Goal: Transaction & Acquisition: Purchase product/service

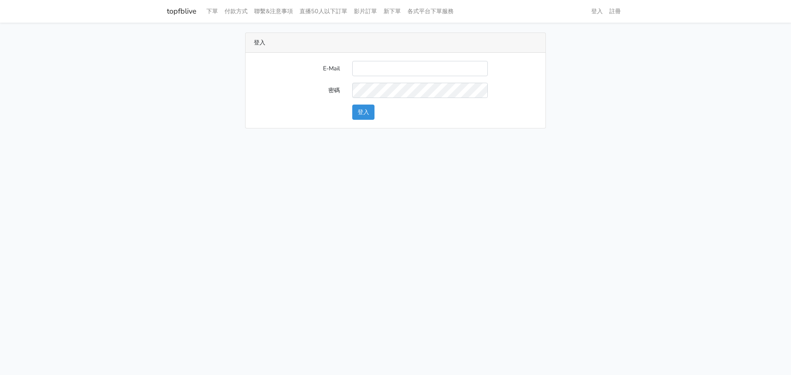
drag, startPoint x: 219, startPoint y: 218, endPoint x: 270, endPoint y: 181, distance: 63.5
click at [224, 138] on html "topfblive 下單 付款方式 聯繫&注意事項 直播50人以下訂單 影片訂單 新下單 各式平台下單服務 登入 註冊" at bounding box center [395, 69] width 791 height 138
click at [381, 64] on input "E-Mail" at bounding box center [420, 68] width 136 height 15
paste input "gftv30000@yahoo.com.tw"
type input "gftv30000@yahoo.com.tw"
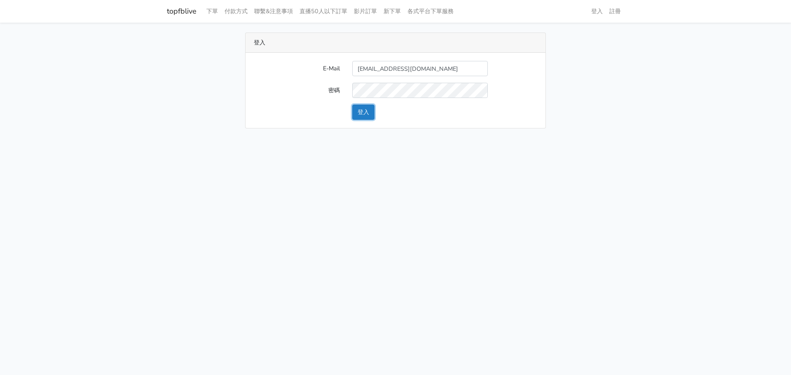
click at [368, 114] on button "登入" at bounding box center [363, 112] width 22 height 15
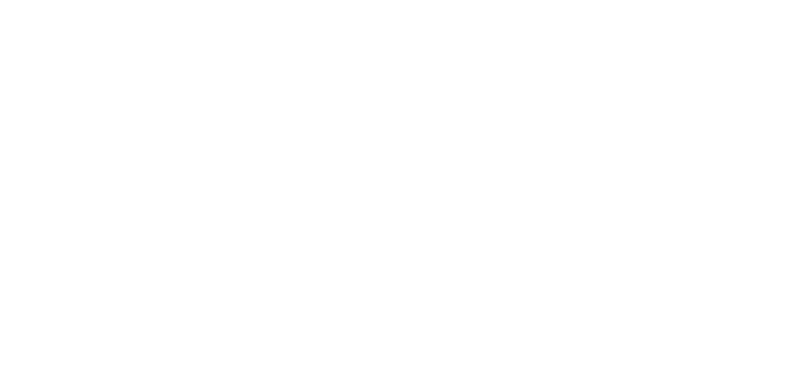
click at [0, 0] on html at bounding box center [0, 0] width 0 height 0
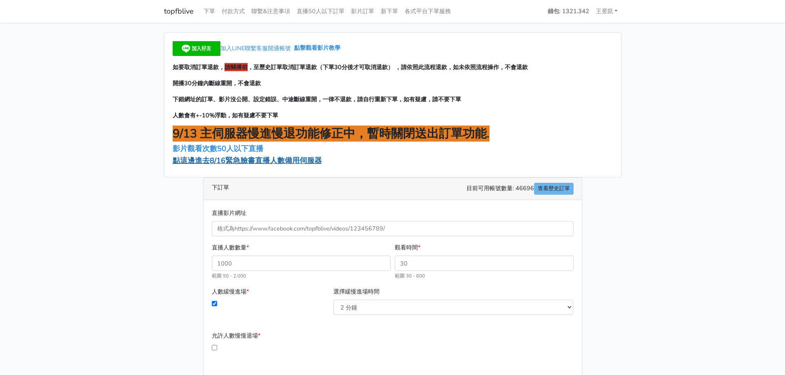
click at [241, 163] on span "點這邊進去8/16緊急臉書直播人數備用伺服器" at bounding box center [247, 161] width 149 height 10
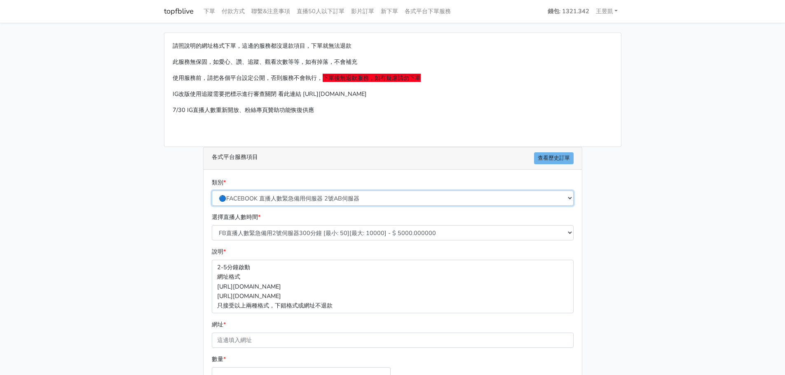
click at [318, 194] on select "🔵FACEBOOK 直播人數緊急備用伺服器 2號AB伺服器 🔵FACEBOOK 網軍專用貼文留言 安全保密 🔵9/30 FACEBOOK 直播人數緩慢進場緩慢…" at bounding box center [393, 198] width 362 height 15
drag, startPoint x: 150, startPoint y: 207, endPoint x: 203, endPoint y: 239, distance: 62.1
click at [150, 207] on main "請照說明的網址格式下單，這邊的服務都沒退款項目，下單就無法退款 此服務無保固，如愛心、讚、追蹤、觀看次數等等，如有掉落，不會補充 使用服務前，請把各個平台設定…" at bounding box center [392, 245] width 785 height 444
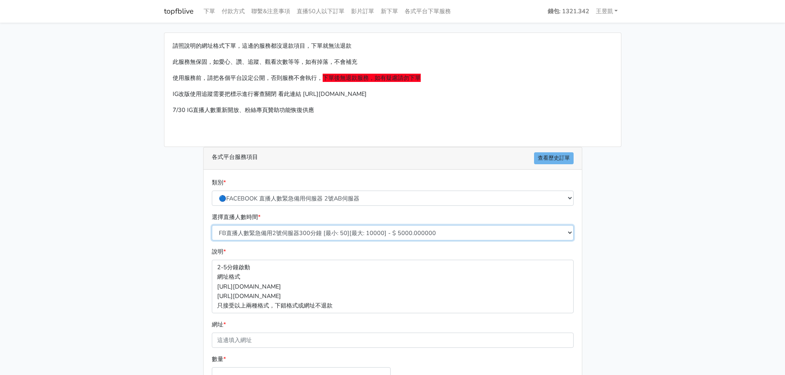
click at [262, 228] on select "FB直播人數緊急備用2號伺服器300分鐘 [最小: 50][最大: 10000] - $ 5000.000000 FB直播人數緊急備用2號伺服器60分鐘 [最…" at bounding box center [393, 232] width 362 height 15
select select "574"
click at [212, 225] on select "FB直播人數緊急備用2號伺服器300分鐘 [最小: 50][最大: 10000] - $ 5000.000000 FB直播人數緊急備用2號伺服器60分鐘 [最…" at bounding box center [393, 232] width 362 height 15
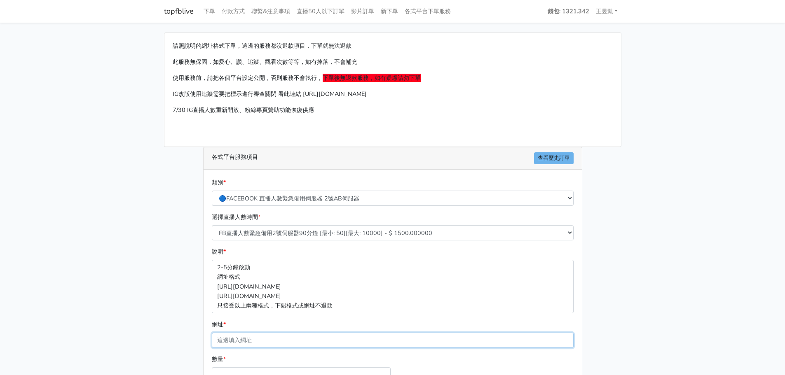
click at [303, 340] on input "網址 *" at bounding box center [393, 340] width 362 height 15
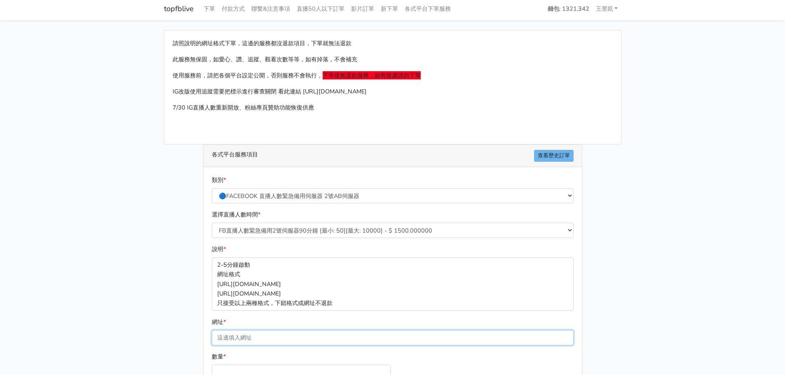
scroll to position [41, 0]
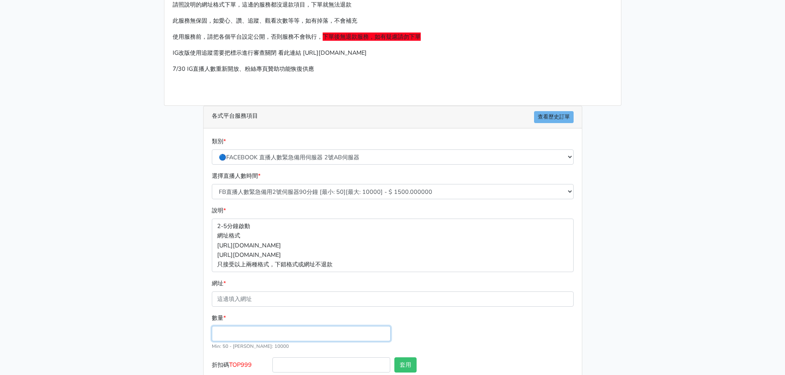
click at [255, 337] on input "數量 *" at bounding box center [301, 333] width 179 height 15
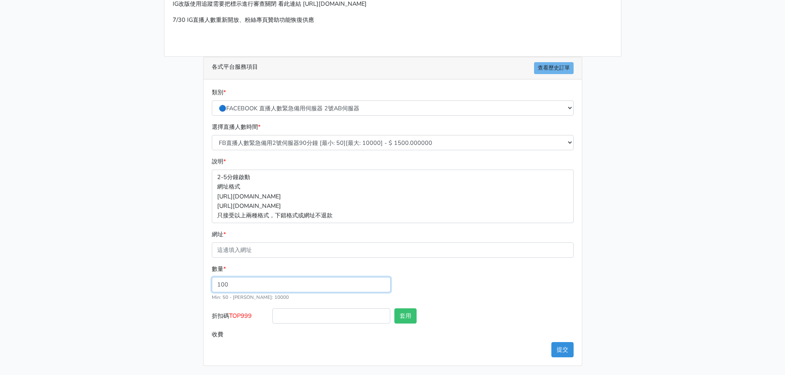
scroll to position [91, 0]
type input "100"
type input "150.000"
click at [290, 313] on input "折扣碼 TOP999" at bounding box center [331, 315] width 118 height 15
drag, startPoint x: 257, startPoint y: 316, endPoint x: 262, endPoint y: 318, distance: 5.7
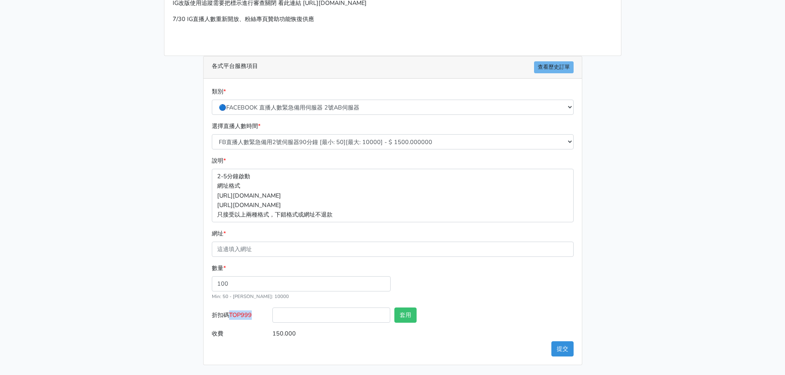
click at [230, 318] on label "折扣碼 TOP999" at bounding box center [240, 317] width 61 height 19
copy label "TOP999"
click at [289, 314] on input "折扣碼 TOP999" at bounding box center [331, 315] width 118 height 15
paste input "TOP999"
type input "TOP999"
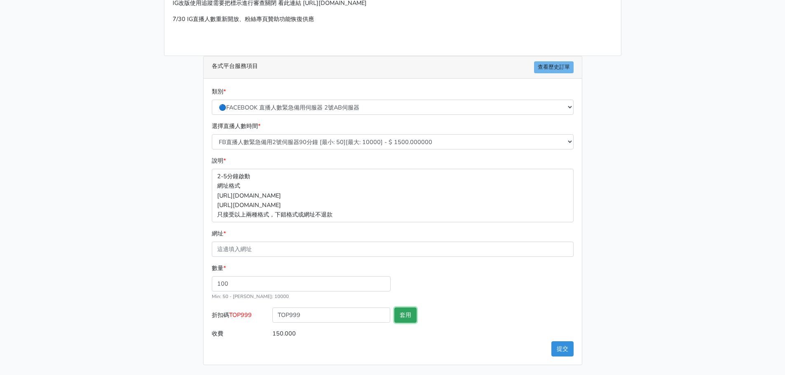
click at [417, 312] on button "套用" at bounding box center [405, 315] width 22 height 15
type input "套用失敗"
click at [409, 316] on button "套用" at bounding box center [405, 315] width 22 height 15
click at [273, 323] on input "TOP999" at bounding box center [331, 315] width 118 height 15
click at [272, 321] on div "折扣碼 TOP999 TOP999 套用 套用失敗" at bounding box center [393, 317] width 366 height 19
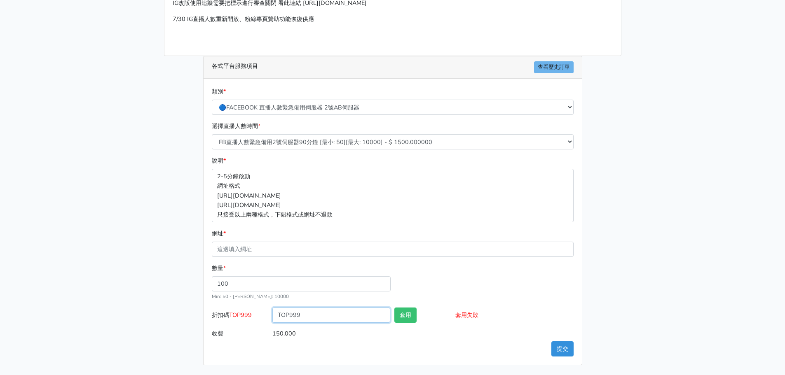
click at [282, 318] on input "TOP999" at bounding box center [331, 315] width 118 height 15
click at [408, 316] on button "套用" at bounding box center [405, 315] width 22 height 15
click at [405, 317] on button "套用" at bounding box center [405, 315] width 22 height 15
click at [253, 282] on input "100" at bounding box center [301, 283] width 179 height 15
drag, startPoint x: 315, startPoint y: 318, endPoint x: 249, endPoint y: 320, distance: 65.6
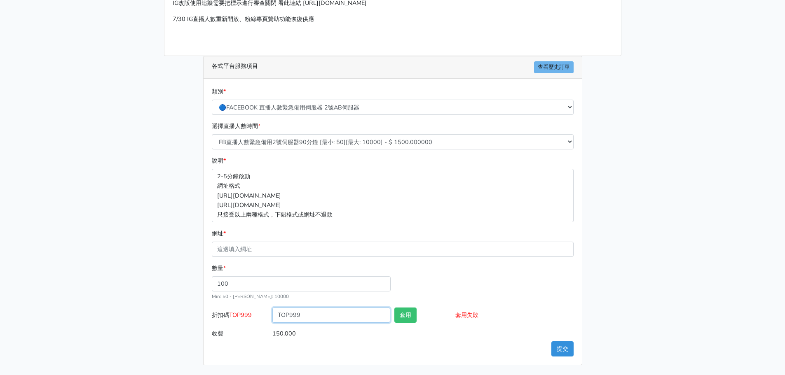
click at [249, 320] on div "折扣碼 TOP999 TOP999 套用 套用失敗" at bounding box center [393, 317] width 366 height 19
drag, startPoint x: 256, startPoint y: 314, endPoint x: 231, endPoint y: 321, distance: 25.5
click at [231, 321] on label "折扣碼 TOP999" at bounding box center [240, 317] width 61 height 19
copy span "TOP999"
drag, startPoint x: 319, startPoint y: 308, endPoint x: 260, endPoint y: 318, distance: 59.7
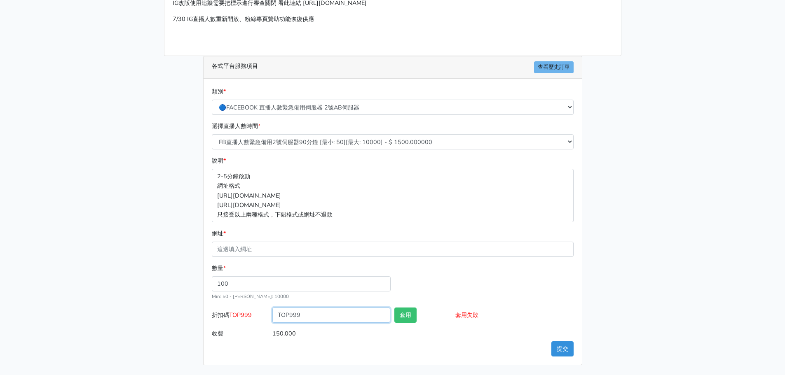
click at [260, 318] on div "折扣碼 TOP999 TOP999 套用 套用失敗" at bounding box center [393, 317] width 366 height 19
click at [404, 313] on button "套用" at bounding box center [405, 315] width 22 height 15
drag, startPoint x: 229, startPoint y: 314, endPoint x: 256, endPoint y: 315, distance: 27.2
click at [256, 315] on label "折扣碼 TOP999" at bounding box center [240, 317] width 61 height 19
copy label "TOP999"
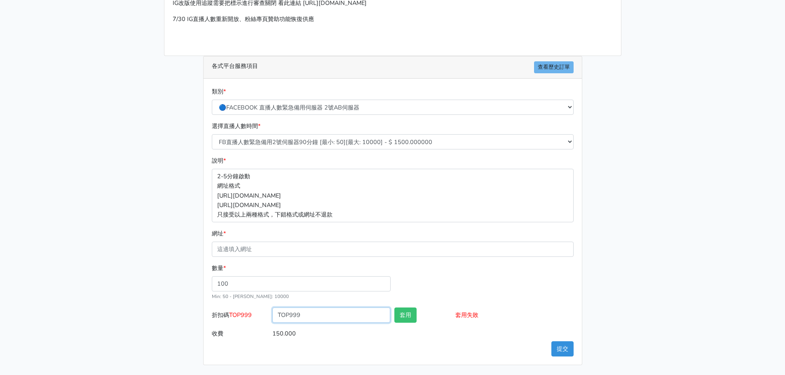
drag, startPoint x: 305, startPoint y: 316, endPoint x: 262, endPoint y: 316, distance: 42.9
click at [262, 316] on div "折扣碼 TOP999 TOP999 套用 套用失敗" at bounding box center [393, 317] width 366 height 19
paste input "text"
type input "TOP999"
click at [404, 316] on button "套用" at bounding box center [405, 315] width 22 height 15
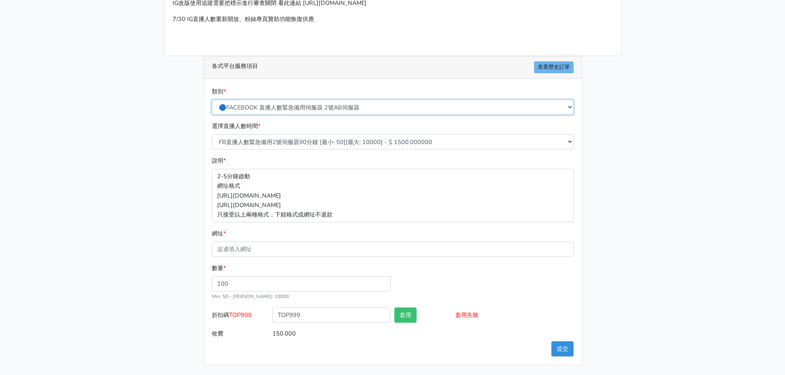
click at [334, 108] on select "🔵FACEBOOK 直播人數緊急備用伺服器 2號AB伺服器 🔵FACEBOOK 網軍專用貼文留言 安全保密 🔵9/30 FACEBOOK 直播人數緩慢進場緩慢…" at bounding box center [393, 107] width 362 height 15
click at [212, 100] on select "🔵FACEBOOK 直播人數緊急備用伺服器 2號AB伺服器 🔵FACEBOOK 網軍專用貼文留言 安全保密 🔵9/30 FACEBOOK 直播人數緩慢進場緩慢…" at bounding box center [393, 107] width 362 height 15
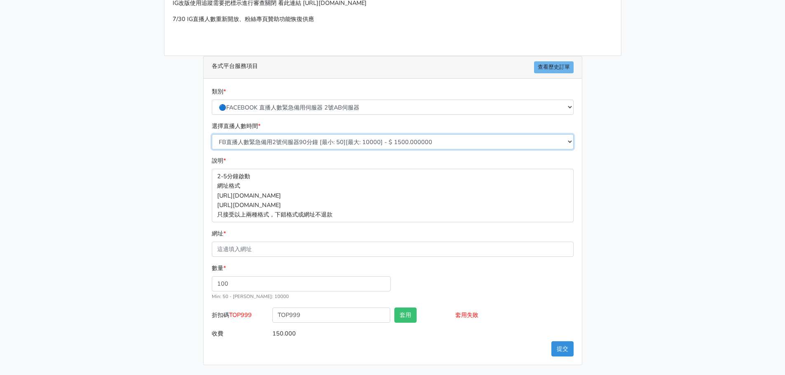
click at [343, 144] on select "FB直播人數緊急備用2號伺服器300分鐘 [最小: 50][最大: 10000] - $ 5000.000000 FB直播人數緊急備用2號伺服器60分鐘 [最…" at bounding box center [393, 141] width 362 height 15
click at [212, 134] on select "FB直播人數緊急備用2號伺服器300分鐘 [最小: 50][最大: 10000] - $ 5000.000000 FB直播人數緊急備用2號伺服器60分鐘 [最…" at bounding box center [393, 141] width 362 height 15
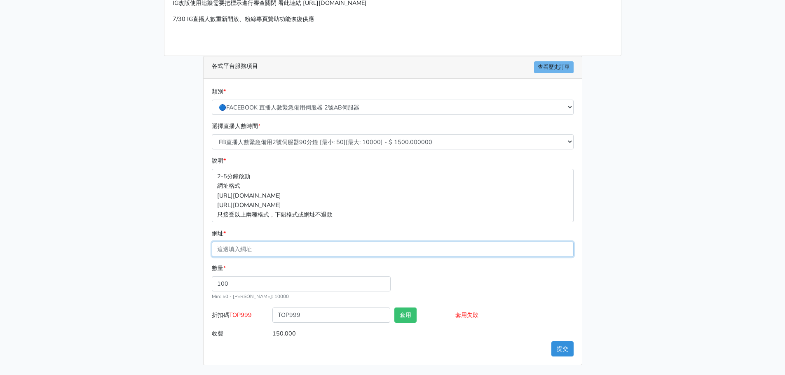
click at [295, 253] on input "網址 *" at bounding box center [393, 249] width 362 height 15
click at [419, 270] on div "數量 * 100 Min: 50 - [PERSON_NAME]: 10000" at bounding box center [393, 286] width 366 height 44
click at [172, 306] on div "請照說明的網址格式下單，這邊的服務都沒退款項目，下單就無法退款 此服務無保固，如愛心、讚、追蹤、觀看次數等等，如有掉落，不會補充 使用服務前，請把各個平台設定…" at bounding box center [393, 153] width 470 height 424
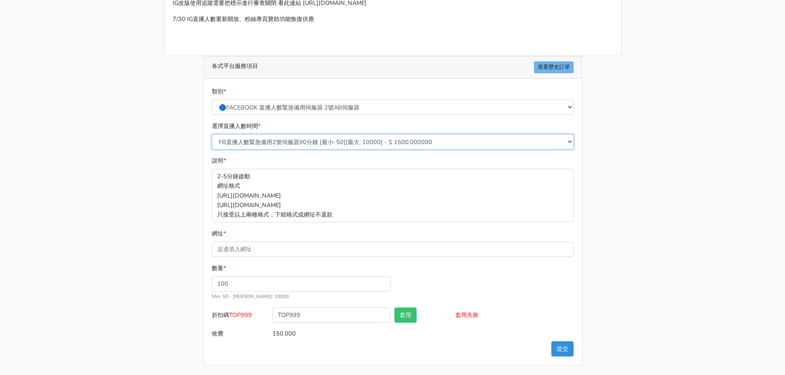
click at [323, 143] on select "FB直播人數緊急備用2號伺服器300分鐘 [最小: 50][最大: 10000] - $ 5000.000000 FB直播人數緊急備用2號伺服器60分鐘 [最…" at bounding box center [393, 141] width 362 height 15
select select "575"
click at [212, 134] on select "FB直播人數緊急備用2號伺服器300分鐘 [最小: 50][最大: 10000] - $ 5000.000000 FB直播人數緊急備用2號伺服器60分鐘 [最…" at bounding box center [393, 141] width 362 height 15
type input "200.000"
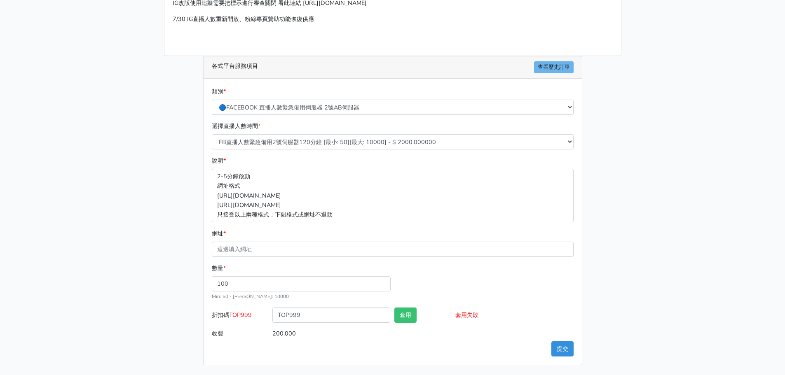
click at [687, 300] on main "請照說明的網址格式下單，這邊的服務都沒退款項目，下單就無法退款 此服務無保固，如愛心、讚、追蹤、觀看次數等等，如有掉落，不會補充 使用服務前，請把各個平台設定…" at bounding box center [392, 154] width 785 height 444
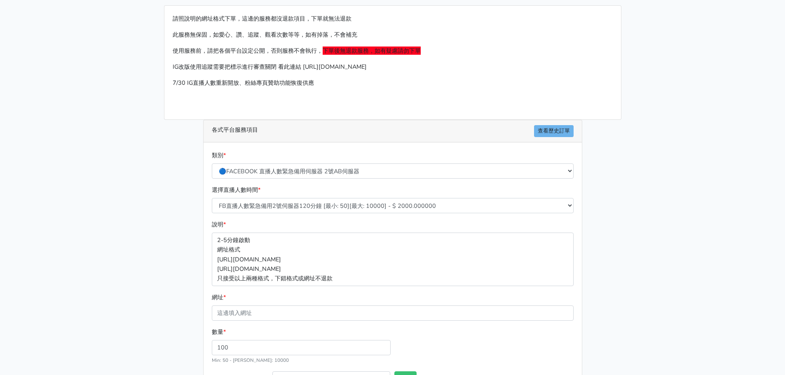
scroll to position [82, 0]
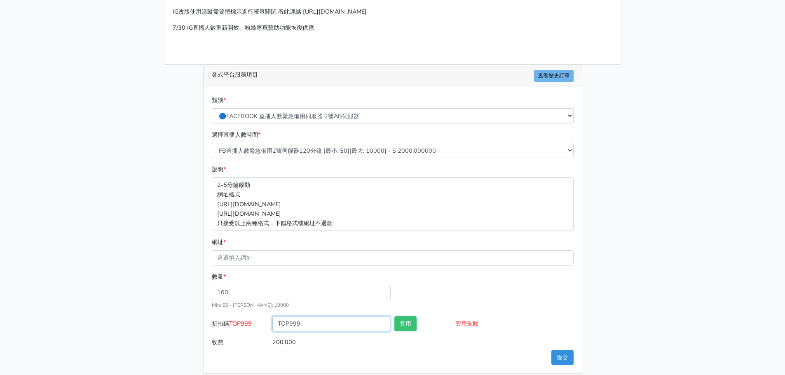
click at [282, 325] on input "TOP999" at bounding box center [331, 323] width 118 height 15
click at [280, 323] on input "TOP999" at bounding box center [331, 323] width 118 height 15
type input "TOP999"
click at [408, 324] on button "套用" at bounding box center [405, 323] width 22 height 15
click at [323, 326] on input "TOP999" at bounding box center [331, 323] width 118 height 15
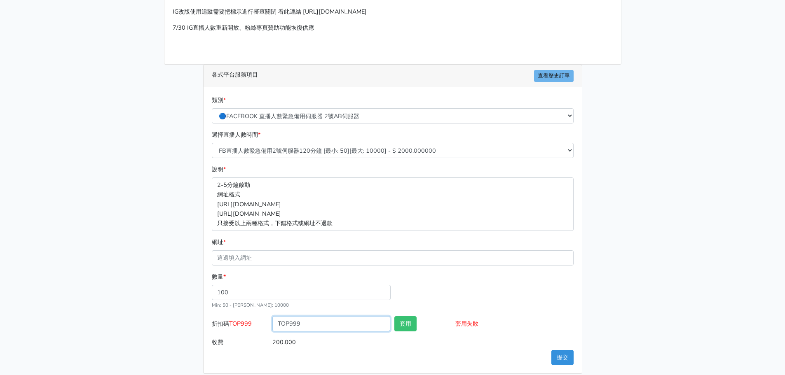
drag, startPoint x: 305, startPoint y: 322, endPoint x: 269, endPoint y: 328, distance: 36.4
click at [269, 328] on div "折扣碼 TOP999 TOP999 套用 套用失敗" at bounding box center [393, 325] width 366 height 19
click at [379, 210] on p "2-5分鐘啟動 網址格式 https://www.facebook.com/1000830119985/videos/2214366008285 https:…" at bounding box center [393, 204] width 362 height 53
click at [281, 322] on input "TOP999" at bounding box center [331, 323] width 118 height 15
drag, startPoint x: 258, startPoint y: 326, endPoint x: 230, endPoint y: 329, distance: 28.3
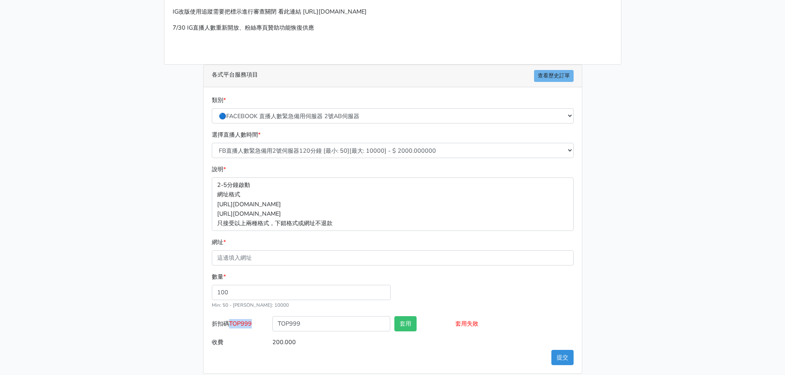
click at [230, 329] on label "折扣碼 TOP999" at bounding box center [240, 325] width 61 height 19
copy span "TOP999"
drag, startPoint x: 316, startPoint y: 322, endPoint x: 260, endPoint y: 326, distance: 56.2
click at [260, 326] on div "折扣碼 TOP999 TOP999 套用 套用失敗" at bounding box center [393, 325] width 366 height 19
click at [404, 326] on button "套用" at bounding box center [405, 323] width 22 height 15
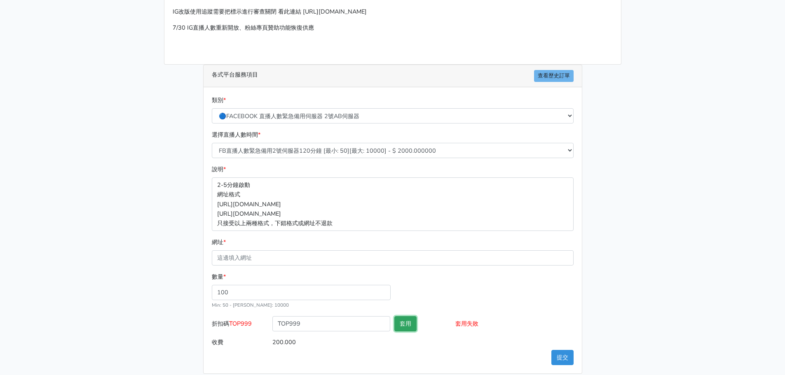
click at [404, 326] on button "套用" at bounding box center [405, 323] width 22 height 15
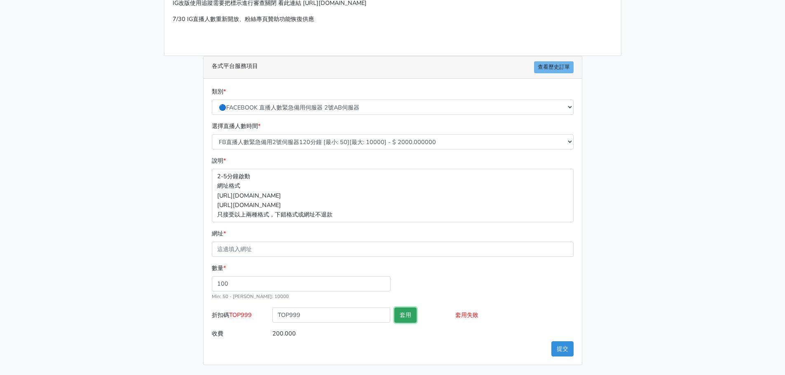
click at [401, 315] on button "套用" at bounding box center [405, 315] width 22 height 15
click at [266, 287] on input "100" at bounding box center [301, 283] width 179 height 15
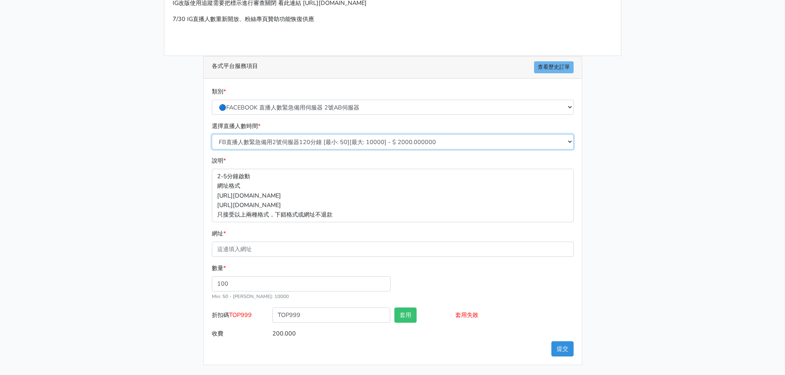
click at [360, 141] on select "FB直播人數緊急備用2號伺服器300分鐘 [最小: 50][最大: 10000] - $ 5000.000000 FB直播人數緊急備用2號伺服器60分鐘 [最…" at bounding box center [393, 141] width 362 height 15
click at [212, 134] on select "FB直播人數緊急備用2號伺服器300分鐘 [最小: 50][最大: 10000] - $ 5000.000000 FB直播人數緊急備用2號伺服器60分鐘 [最…" at bounding box center [393, 141] width 362 height 15
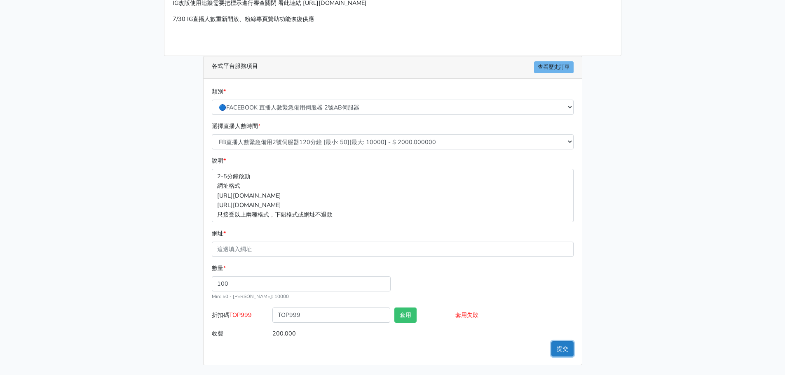
click at [557, 347] on button "提交" at bounding box center [562, 349] width 22 height 15
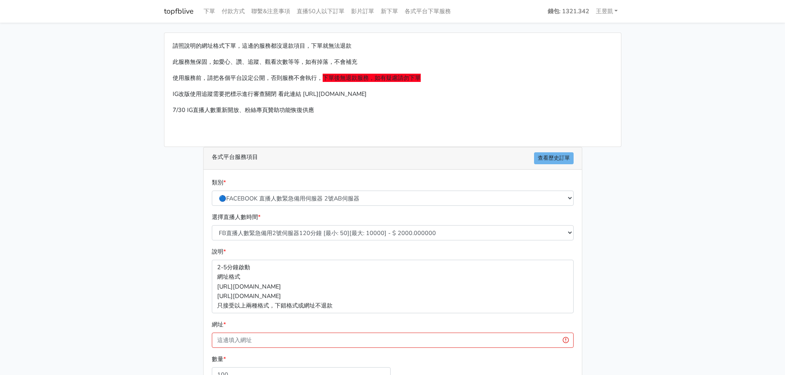
select select "575"
click at [173, 10] on link "topfblive" at bounding box center [179, 11] width 30 height 16
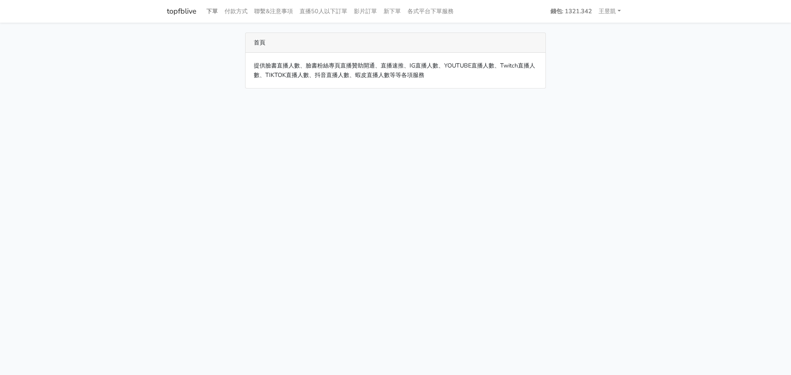
click at [211, 10] on link "下單" at bounding box center [212, 11] width 18 height 16
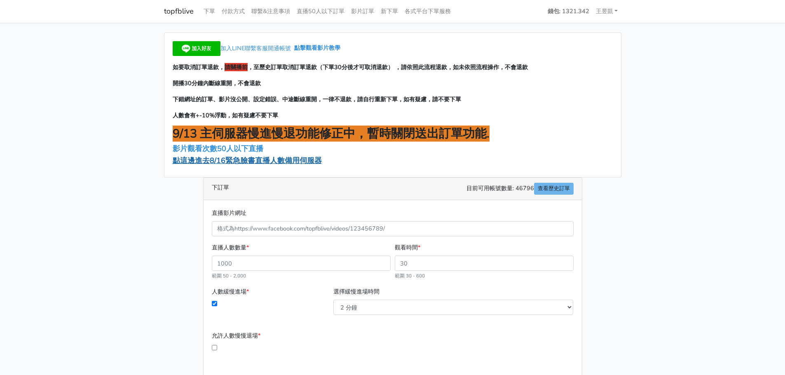
click at [209, 163] on span "點這邊進去8/16緊急臉書直播人數備用伺服器" at bounding box center [247, 161] width 149 height 10
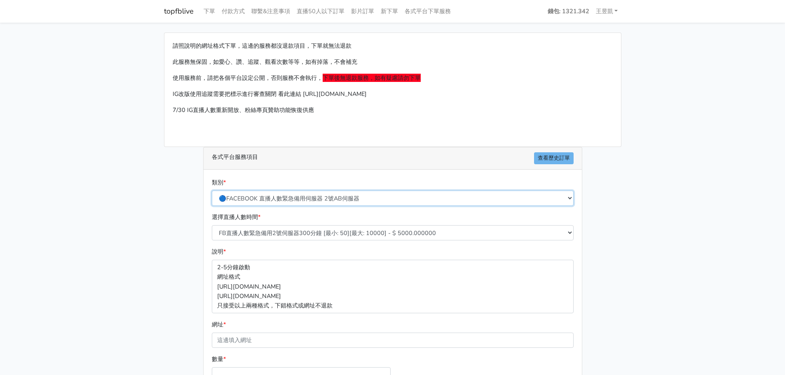
click at [302, 202] on select "🔵FACEBOOK 直播人數緊急備用伺服器 2號AB伺服器 🔵FACEBOOK 網軍專用貼文留言 安全保密 🔵9/30 FACEBOOK 直播人數緩慢進場緩慢…" at bounding box center [393, 198] width 362 height 15
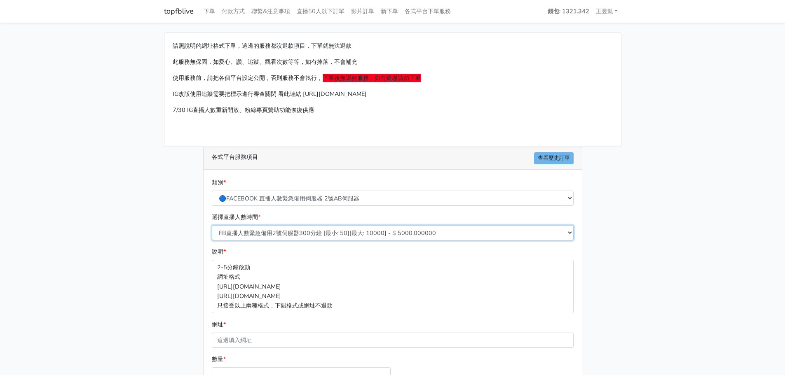
click at [305, 233] on select "FB直播人數緊急備用2號伺服器300分鐘 [最小: 50][最大: 10000] - $ 5000.000000 FB直播人數緊急備用2號伺服器60分鐘 [最…" at bounding box center [393, 232] width 362 height 15
select select "575"
click at [212, 225] on select "FB直播人數緊急備用2號伺服器300分鐘 [最小: 50][最大: 10000] - $ 5000.000000 FB直播人數緊急備用2號伺服器60分鐘 [最…" at bounding box center [393, 232] width 362 height 15
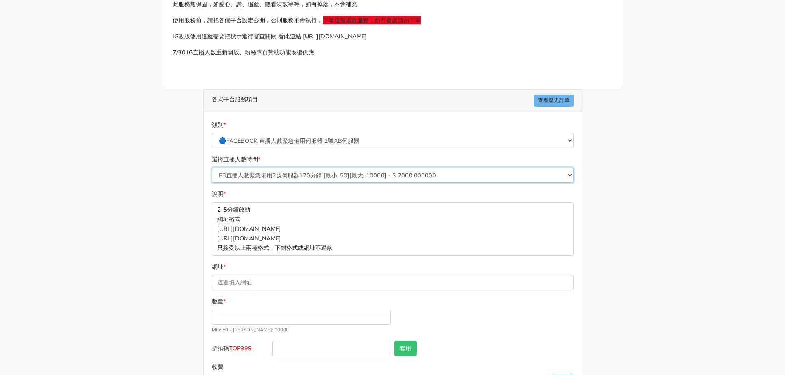
scroll to position [82, 0]
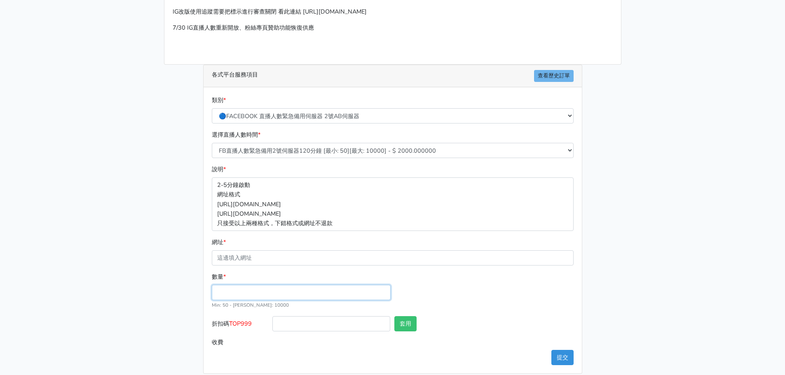
click at [288, 298] on input "數量 *" at bounding box center [301, 292] width 179 height 15
type input "100"
type input "200.000"
click at [478, 295] on div "數量 * 100 Min: 50 - [PERSON_NAME]: 10000" at bounding box center [393, 294] width 366 height 44
drag, startPoint x: 228, startPoint y: 326, endPoint x: 254, endPoint y: 323, distance: 25.8
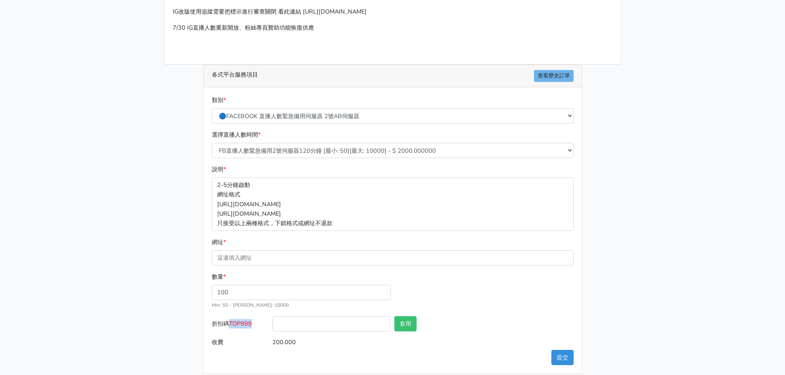
click at [254, 323] on label "折扣碼 TOP999" at bounding box center [240, 325] width 61 height 19
copy label "TOP999"
click at [294, 327] on input "折扣碼 TOP999" at bounding box center [331, 323] width 118 height 15
paste input "TOP999"
type input "TOP999"
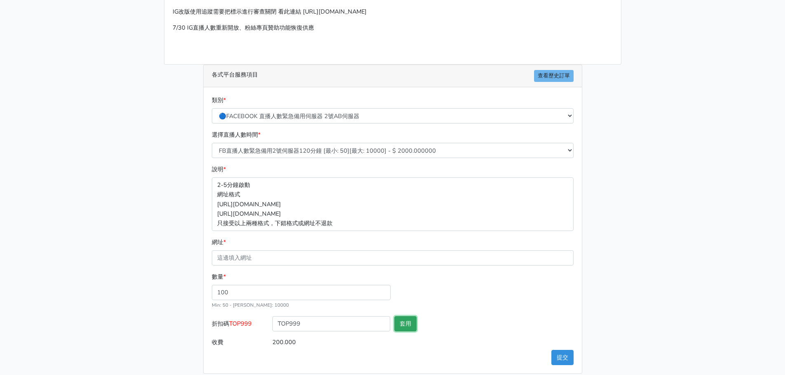
click at [398, 324] on button "套用" at bounding box center [405, 323] width 22 height 15
type input "套用失敗"
drag, startPoint x: 625, startPoint y: 275, endPoint x: 616, endPoint y: 258, distance: 19.5
click at [622, 268] on div "請照說明的網址格式下單，這邊的服務都沒退款項目，下單就無法退款 此服務無保固，如愛心、讚、追蹤、觀看次數等等，如有掉落，不會補充 使用服務前，請把各個平台設定…" at bounding box center [393, 162] width 470 height 424
click at [407, 323] on button "套用" at bounding box center [405, 323] width 22 height 15
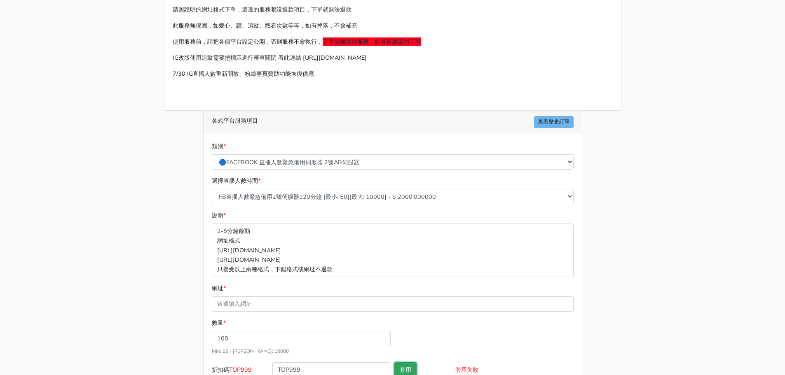
scroll to position [0, 0]
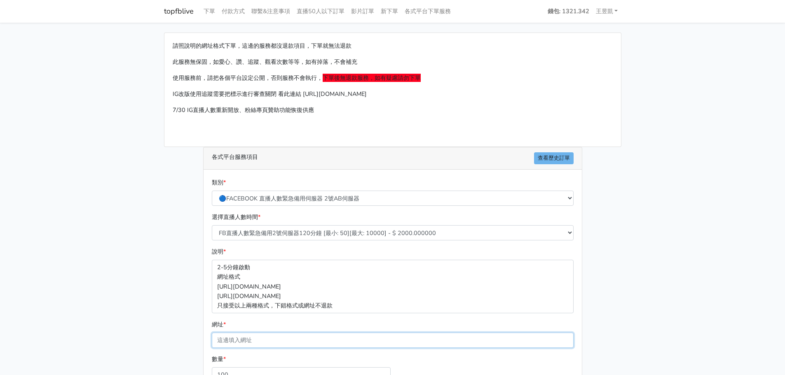
click at [271, 340] on input "網址 *" at bounding box center [393, 340] width 362 height 15
paste input "[URL][DOMAIN_NAME]"
type input "[URL][DOMAIN_NAME]"
click at [168, 323] on div "請照說明的網址格式下單，這邊的服務都沒退款項目，下單就無法退款 此服務無保固，如愛心、讚、追蹤、觀看次數等等，如有掉落，不會補充 使用服務前，請把各個平台設定…" at bounding box center [393, 245] width 470 height 424
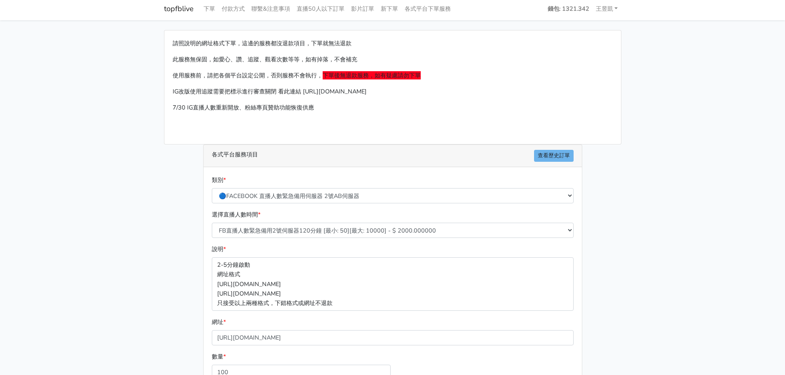
scroll to position [91, 0]
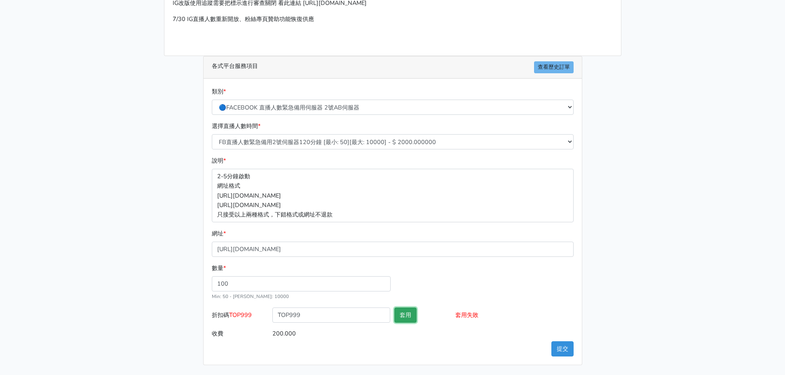
drag, startPoint x: 404, startPoint y: 310, endPoint x: 393, endPoint y: 316, distance: 12.0
click at [404, 310] on button "套用" at bounding box center [405, 315] width 22 height 15
click at [564, 349] on button "提交" at bounding box center [562, 349] width 22 height 15
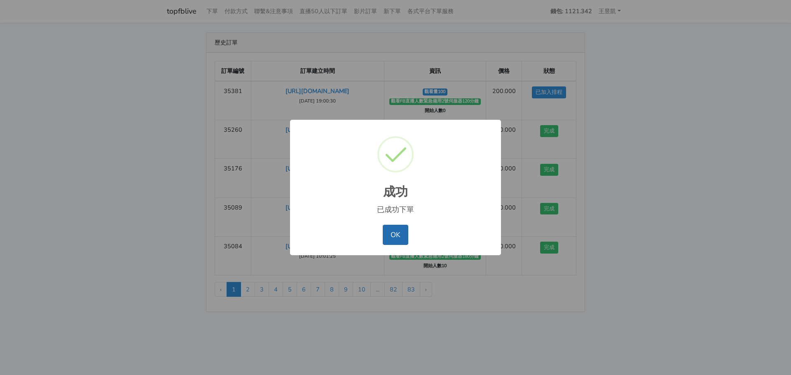
click at [396, 240] on button "OK" at bounding box center [395, 235] width 25 height 20
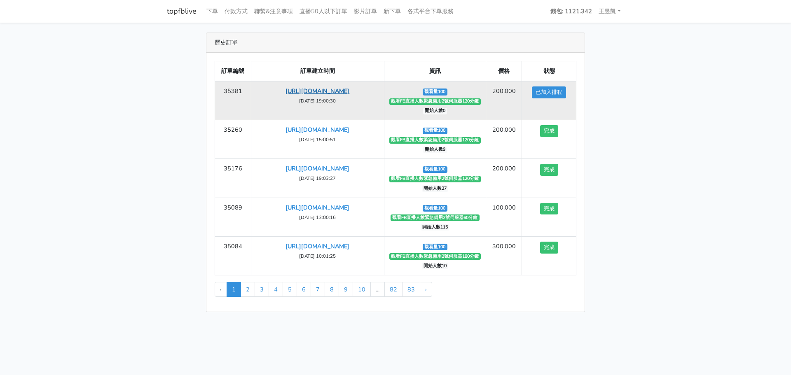
click at [349, 95] on link "[URL][DOMAIN_NAME]" at bounding box center [318, 91] width 64 height 8
